Goal: Navigation & Orientation: Find specific page/section

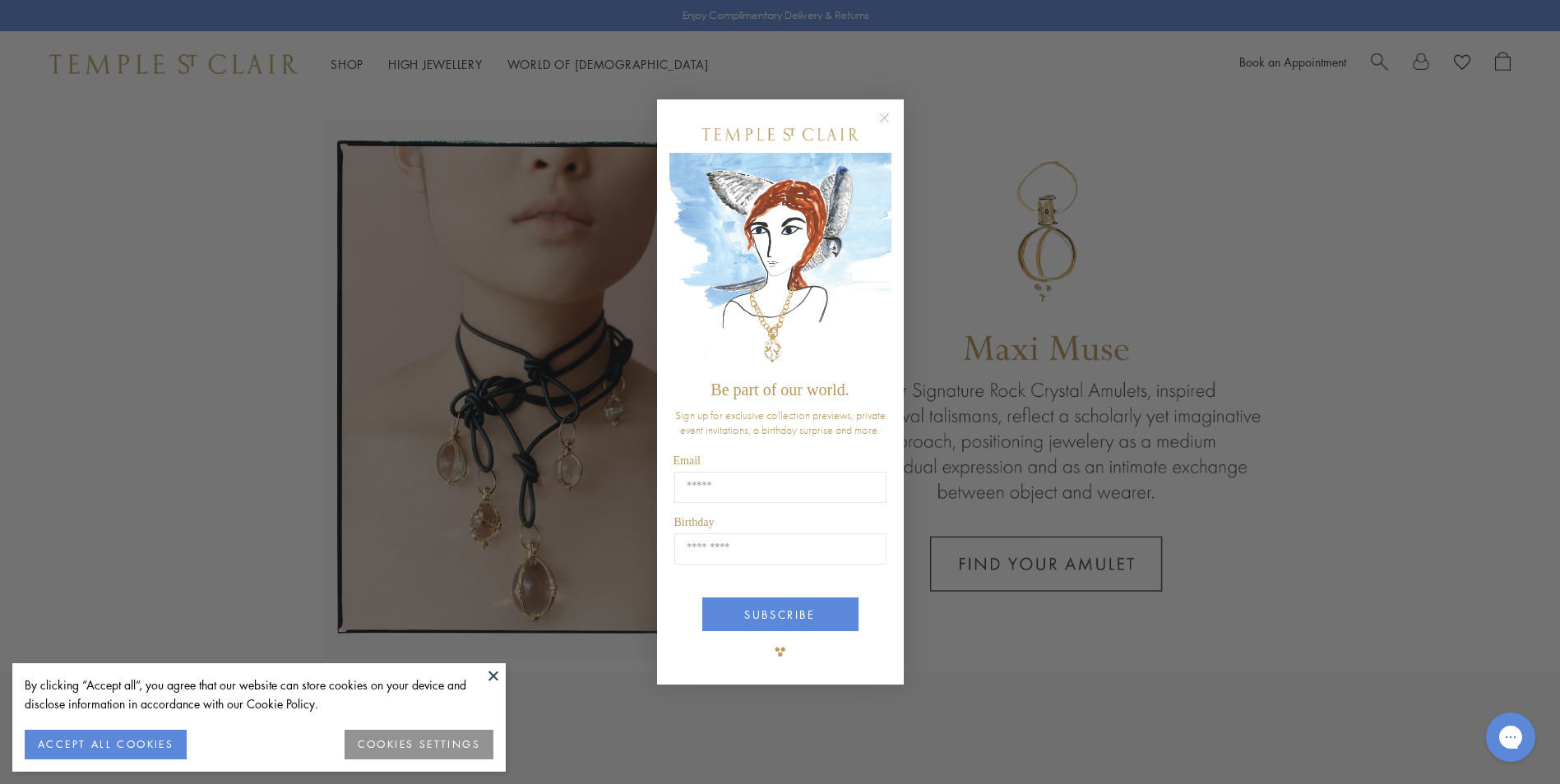
click at [882, 116] on circle "Close dialog" at bounding box center [884, 118] width 20 height 20
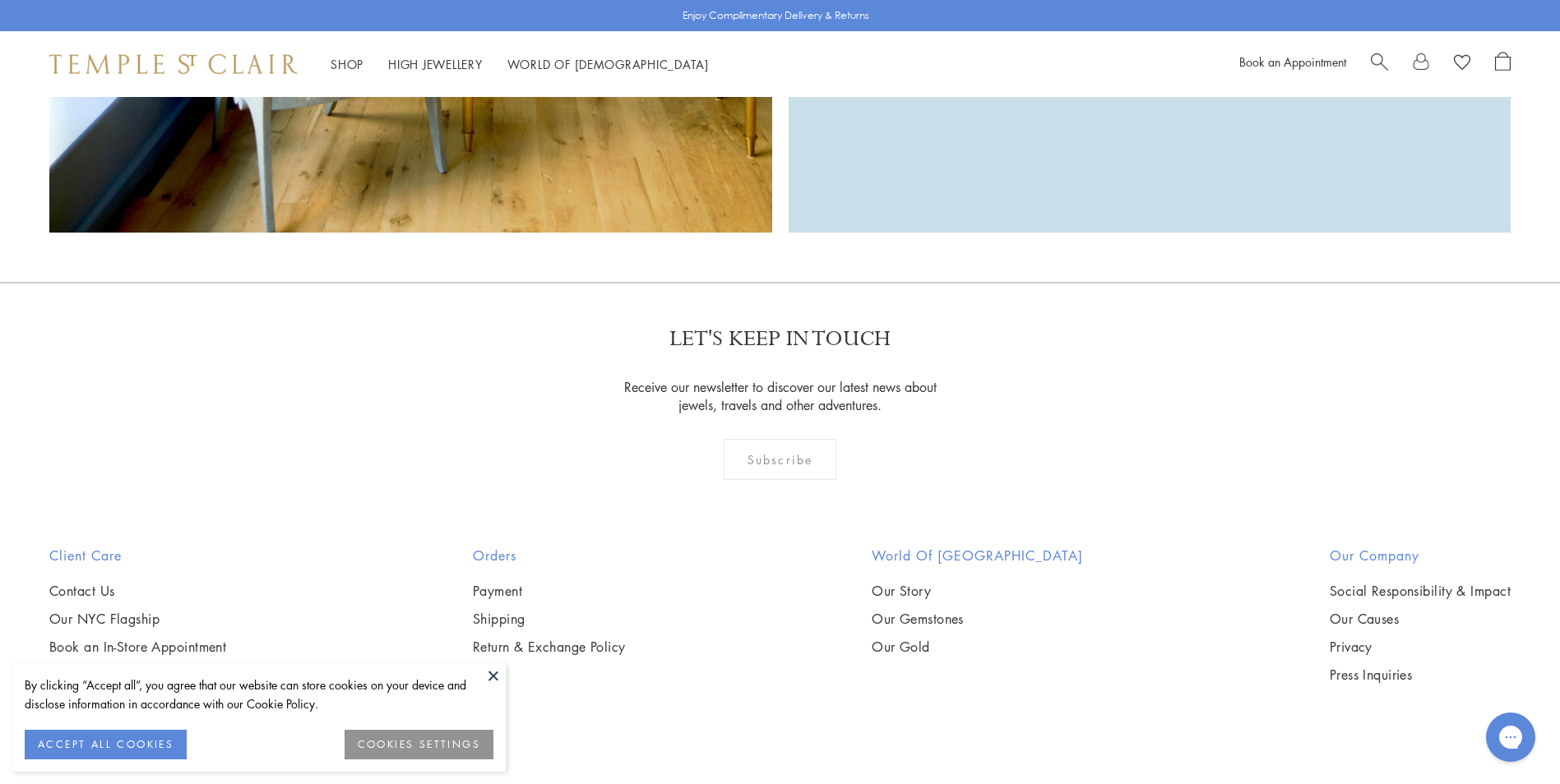
scroll to position [3933, 0]
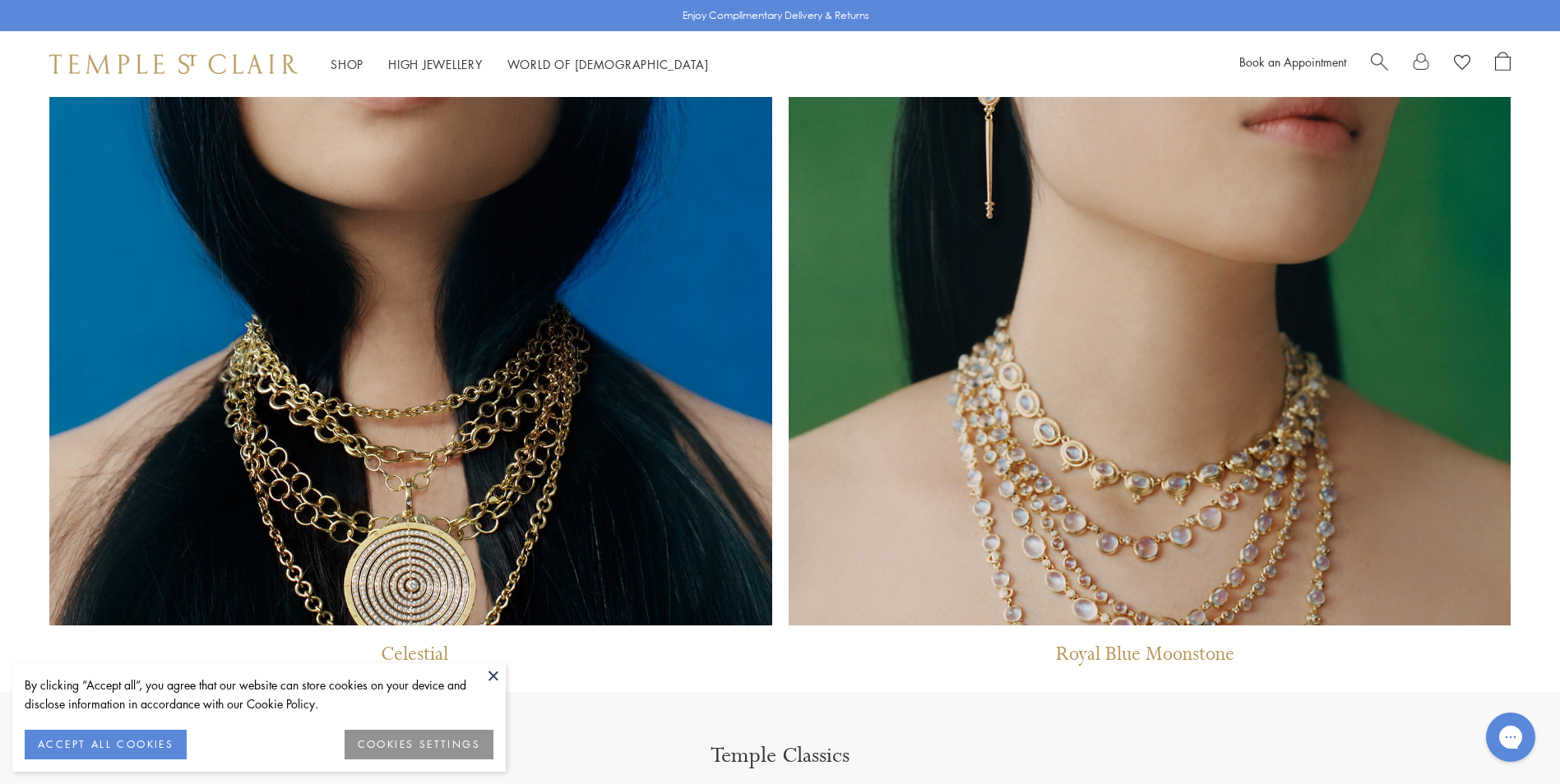
scroll to position [1808, 0]
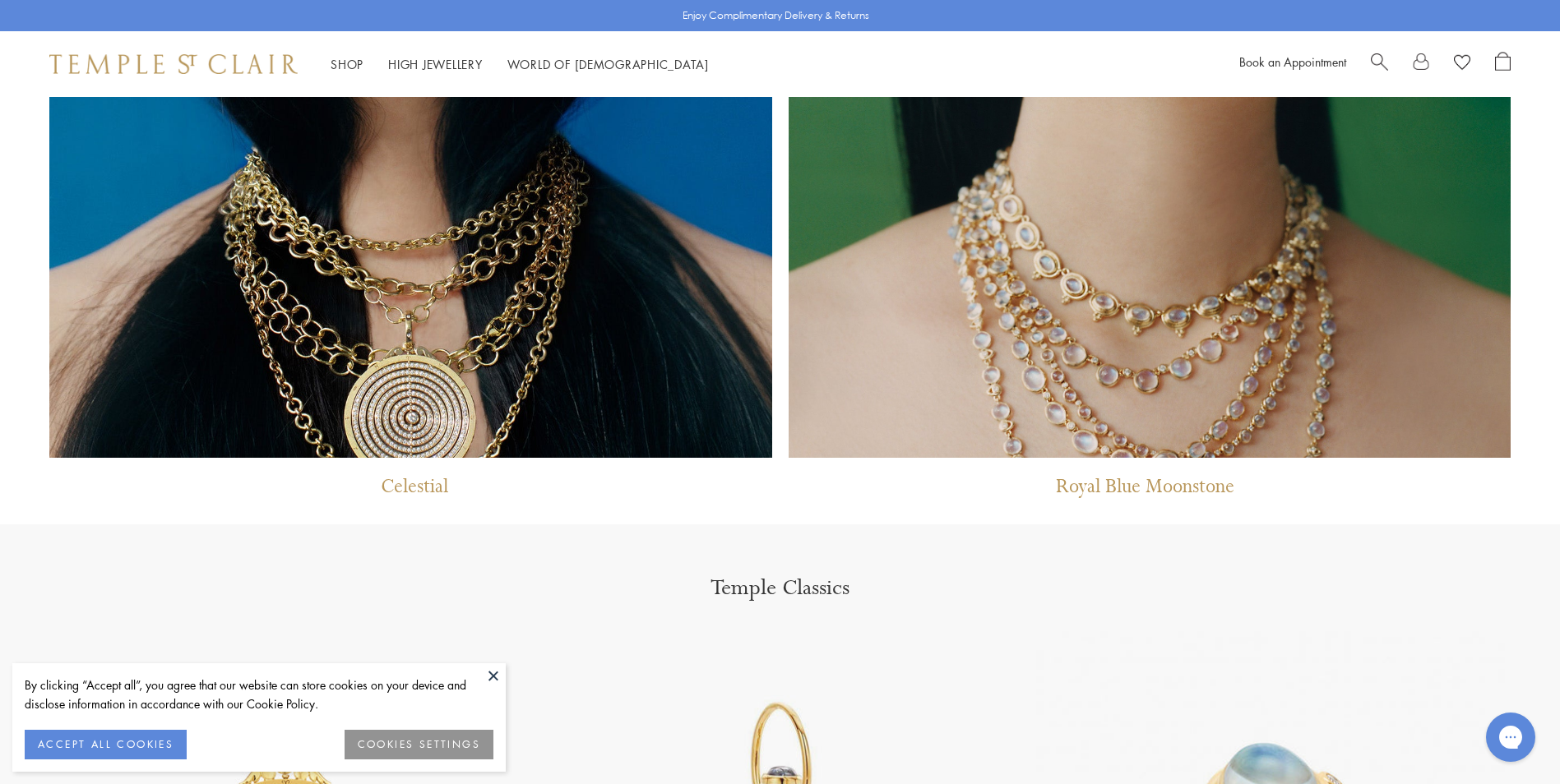
click at [492, 681] on button at bounding box center [494, 676] width 25 height 25
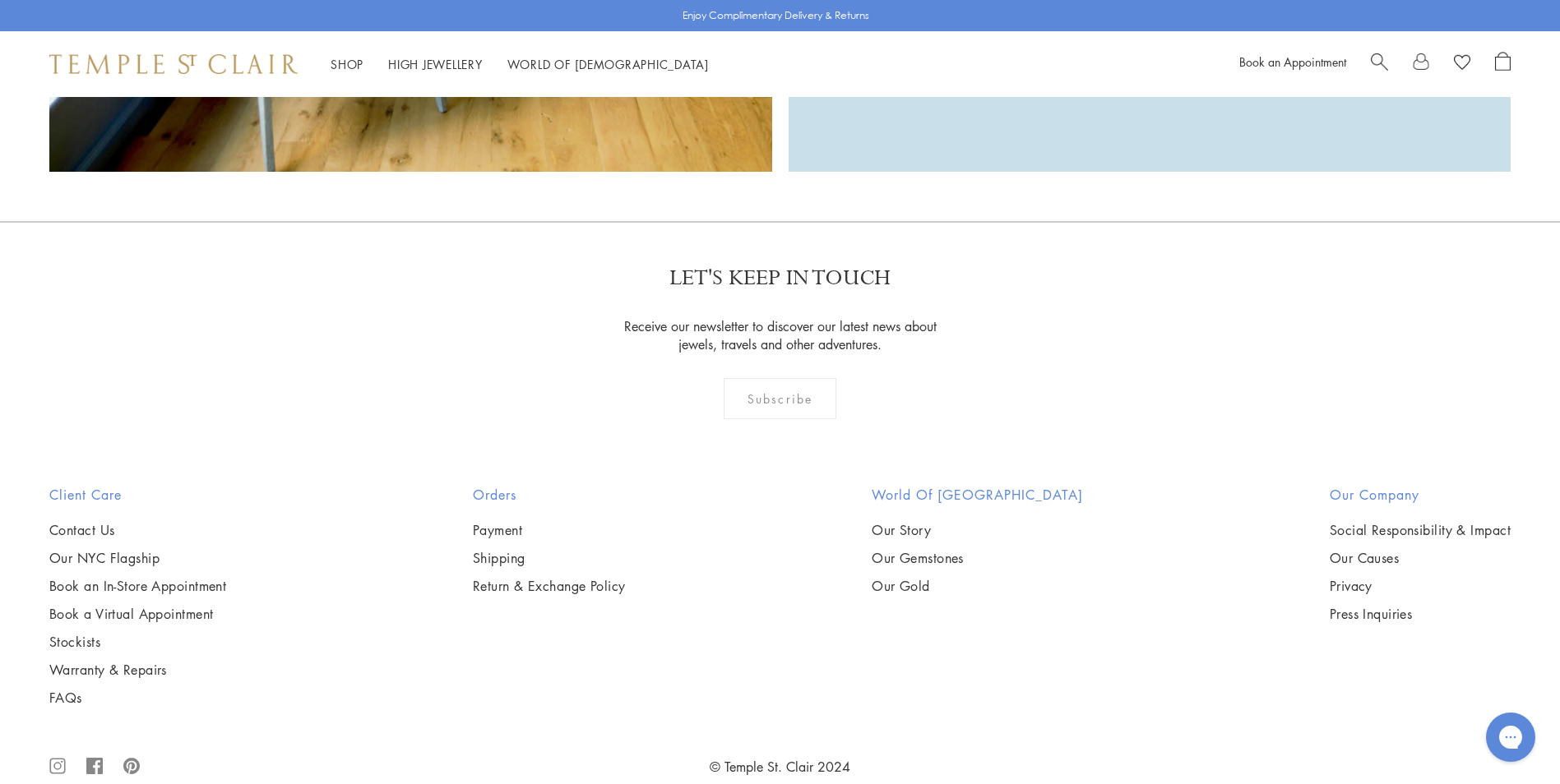
scroll to position [3933, 0]
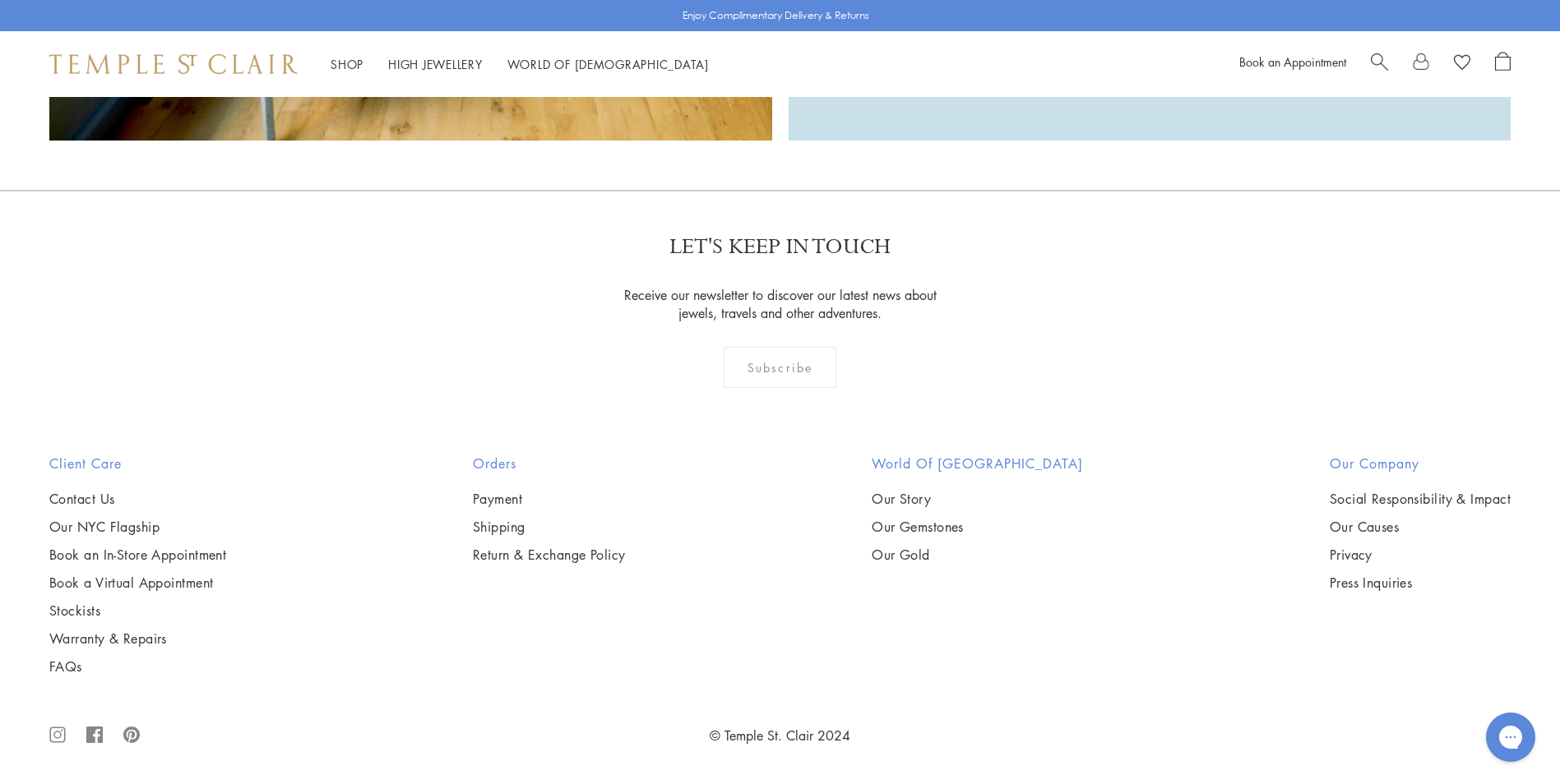
click at [55, 737] on icon ".cls-1{fill:none;stroke:#878787;stroke-miterlimit:10;stroke-width:1.91px;}.cls-…" at bounding box center [57, 735] width 16 height 53
